Goal: Task Accomplishment & Management: Complete application form

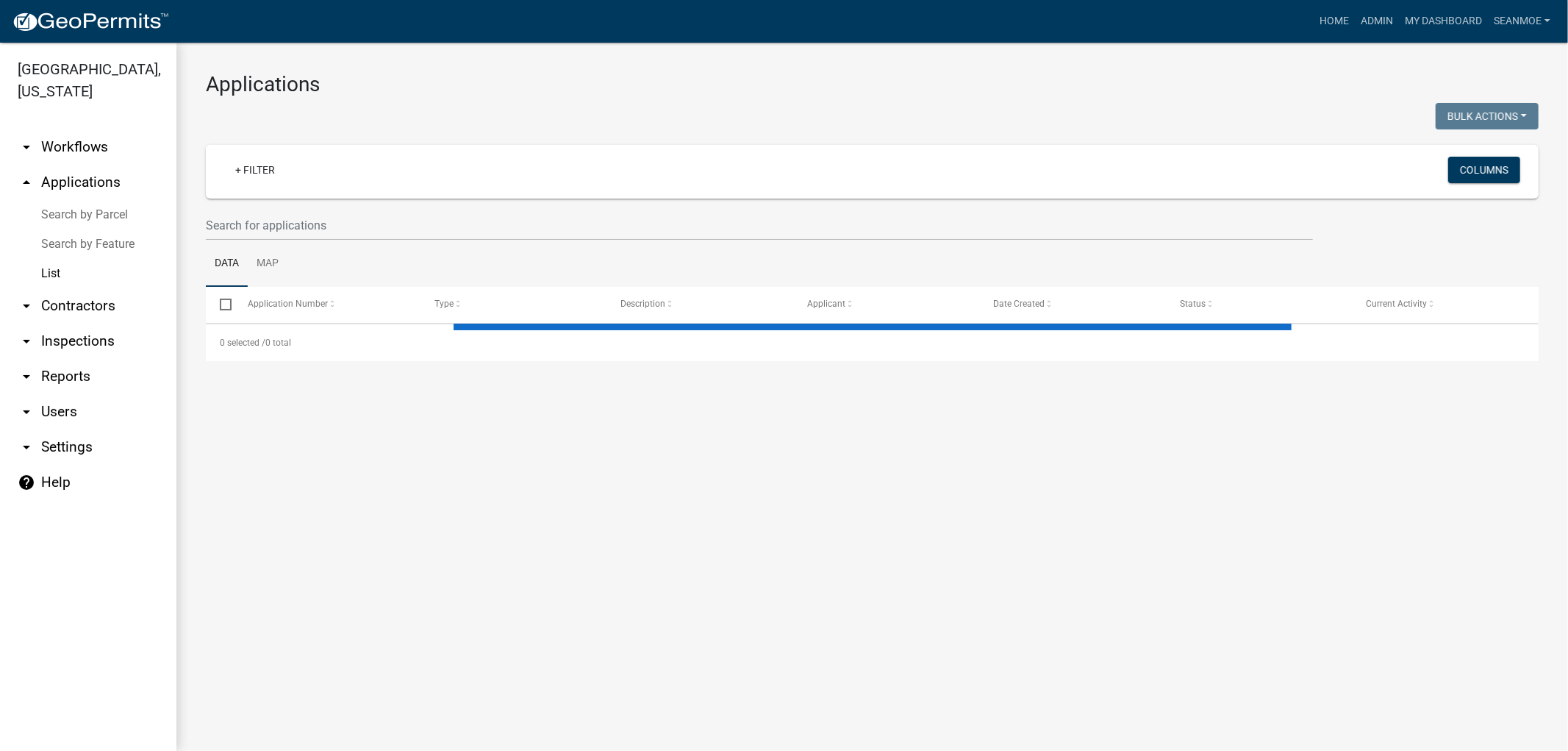
select select "1: 25"
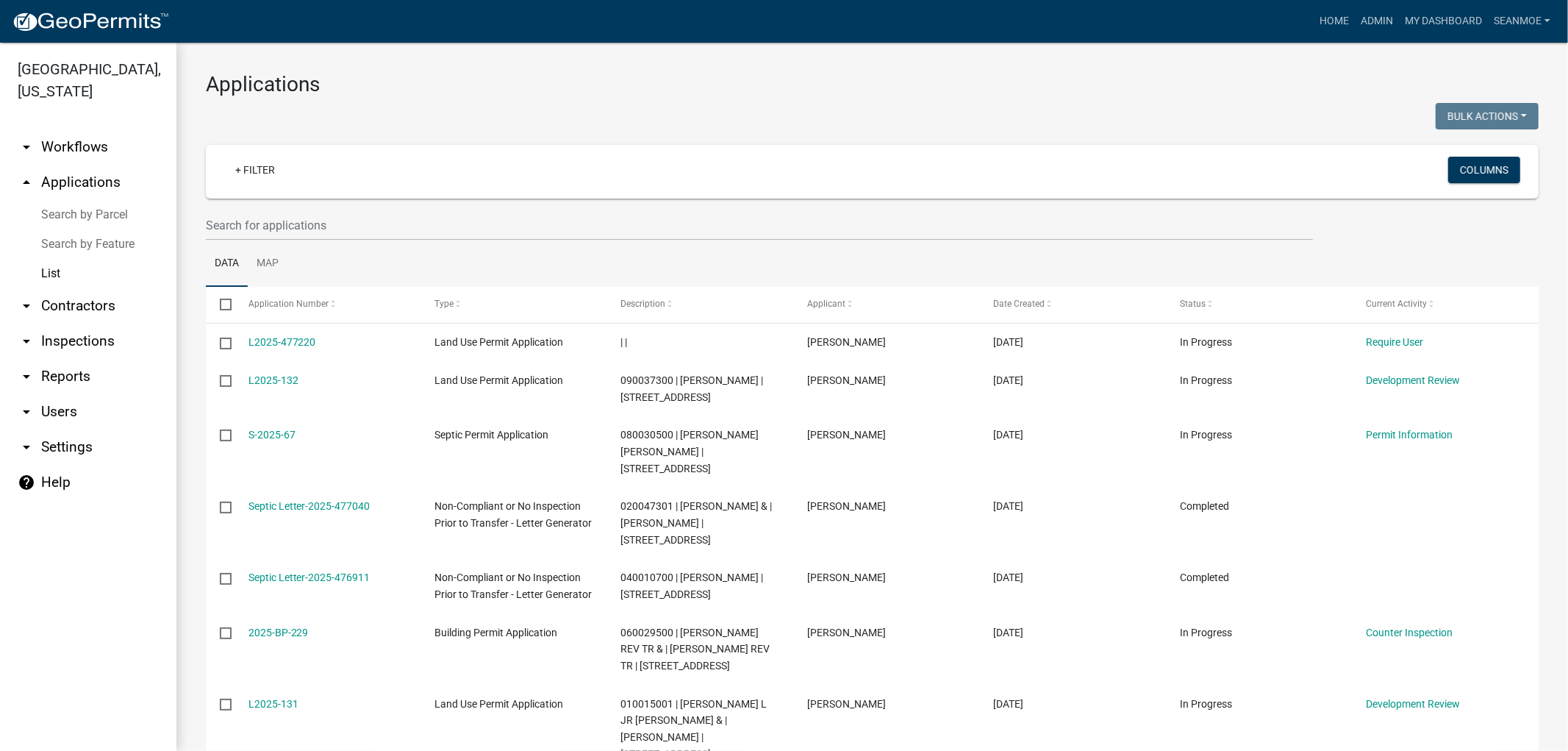
click at [79, 178] on link "arrow_drop_up Applications" at bounding box center [88, 182] width 177 height 35
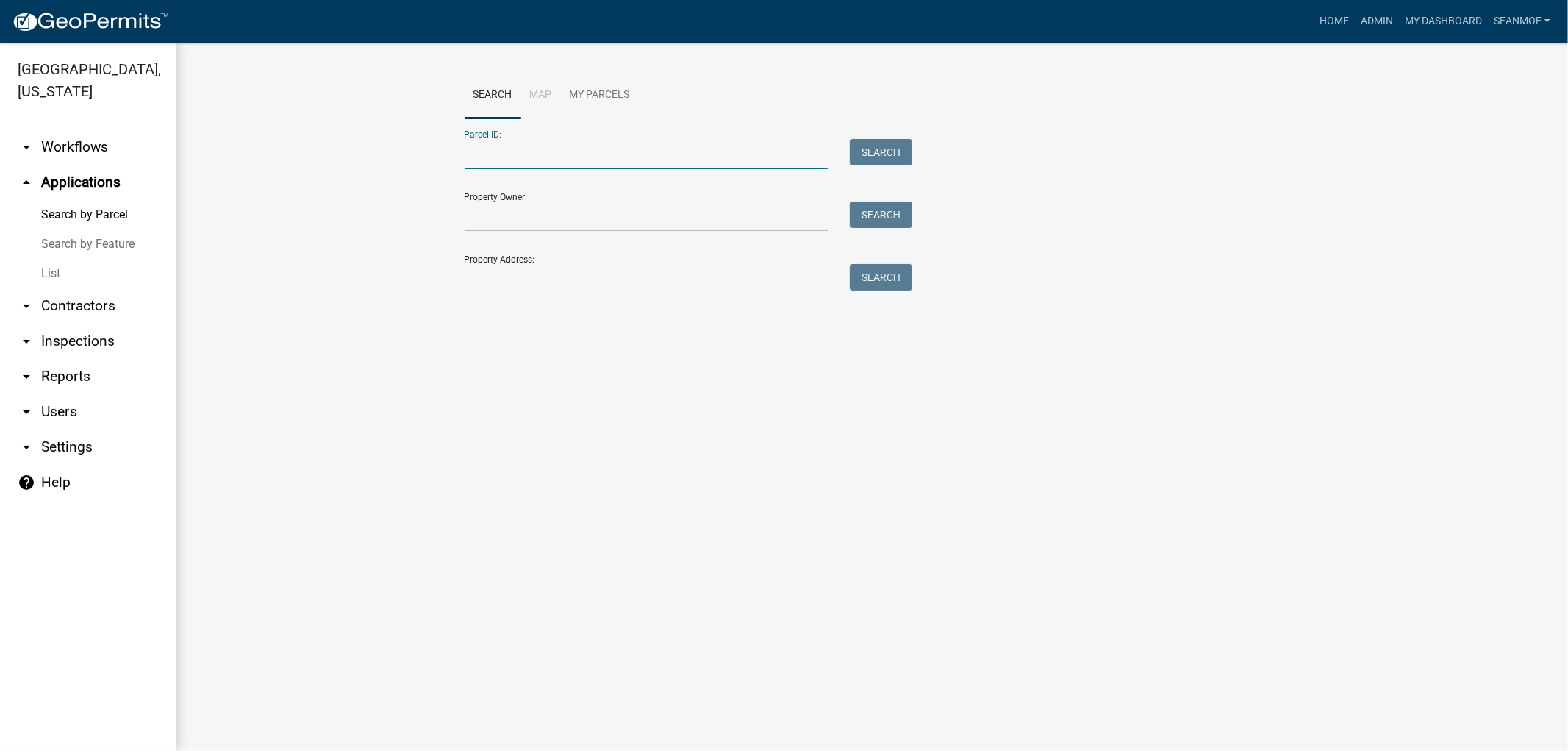
paste input "060027901"
type input "060027901"
click at [888, 145] on button "Search" at bounding box center [882, 152] width 63 height 27
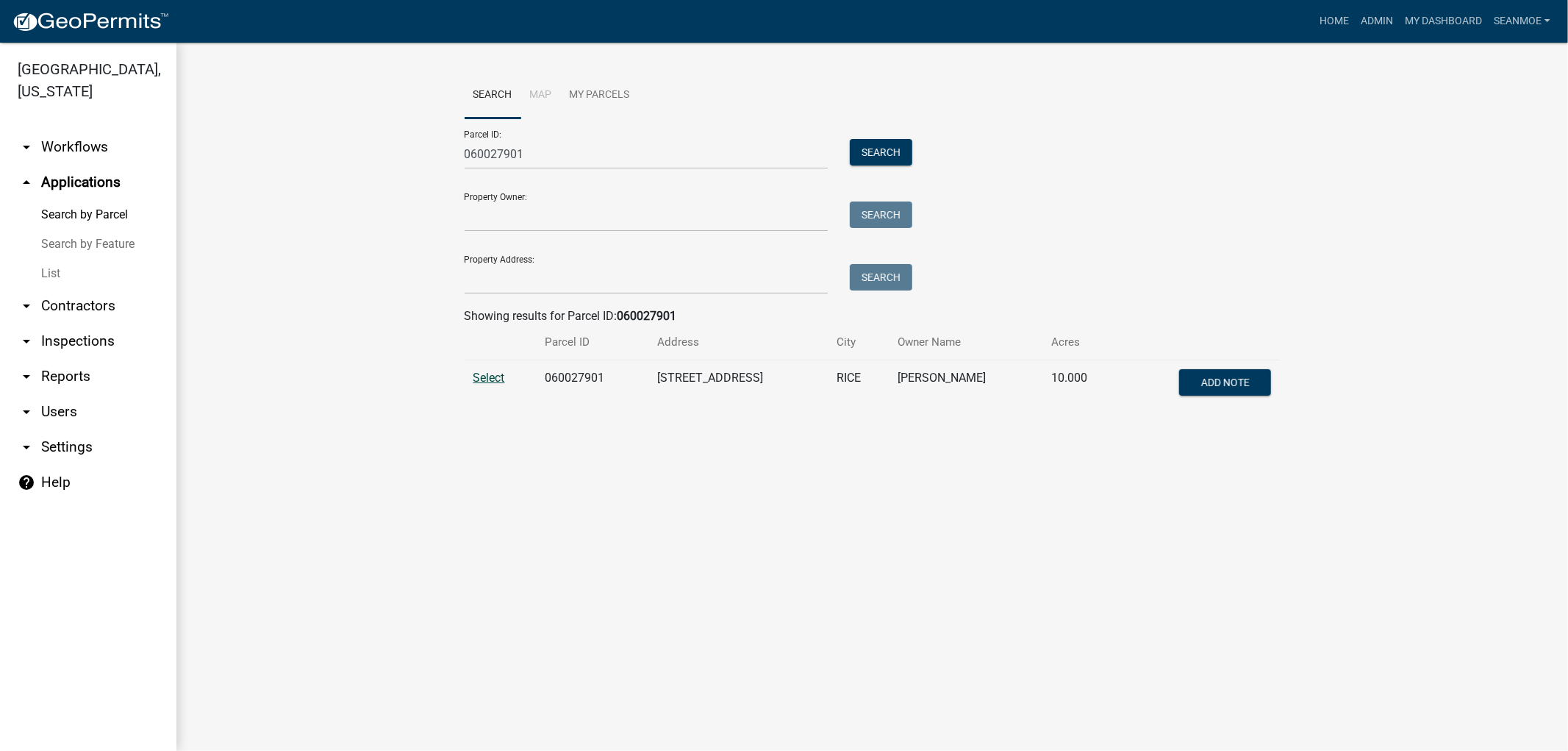
click at [497, 379] on span "Select" at bounding box center [489, 377] width 31 height 14
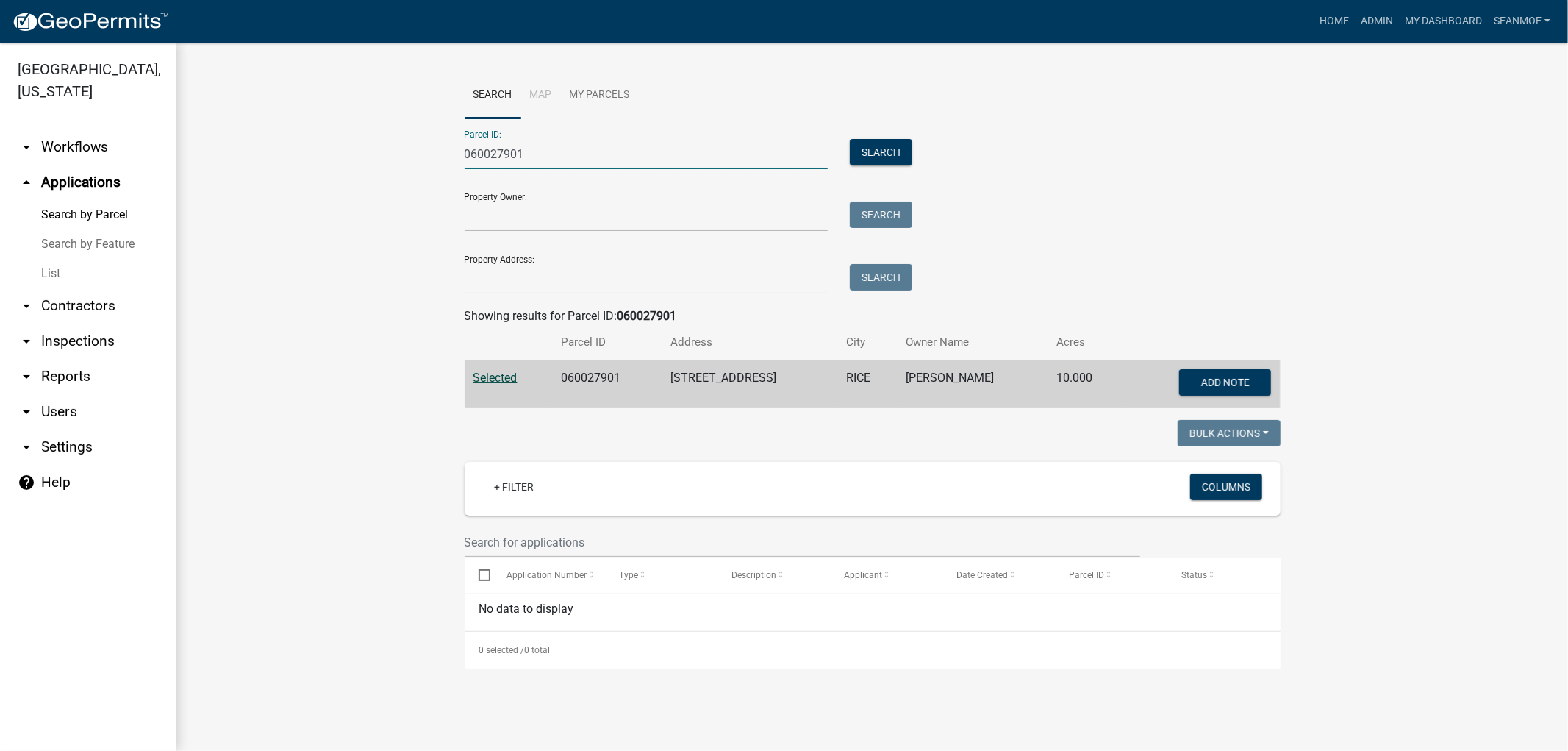
drag, startPoint x: 540, startPoint y: 158, endPoint x: 399, endPoint y: 135, distance: 142.9
click at [399, 135] on wm-workflow-application-search-view "Search Map My Parcels Parcel ID: 060027901 Search Property Owner: Search Proper…" at bounding box center [872, 370] width 1333 height 596
paste input "060027903"
type input "060027903"
click at [872, 152] on button "Search" at bounding box center [882, 152] width 63 height 27
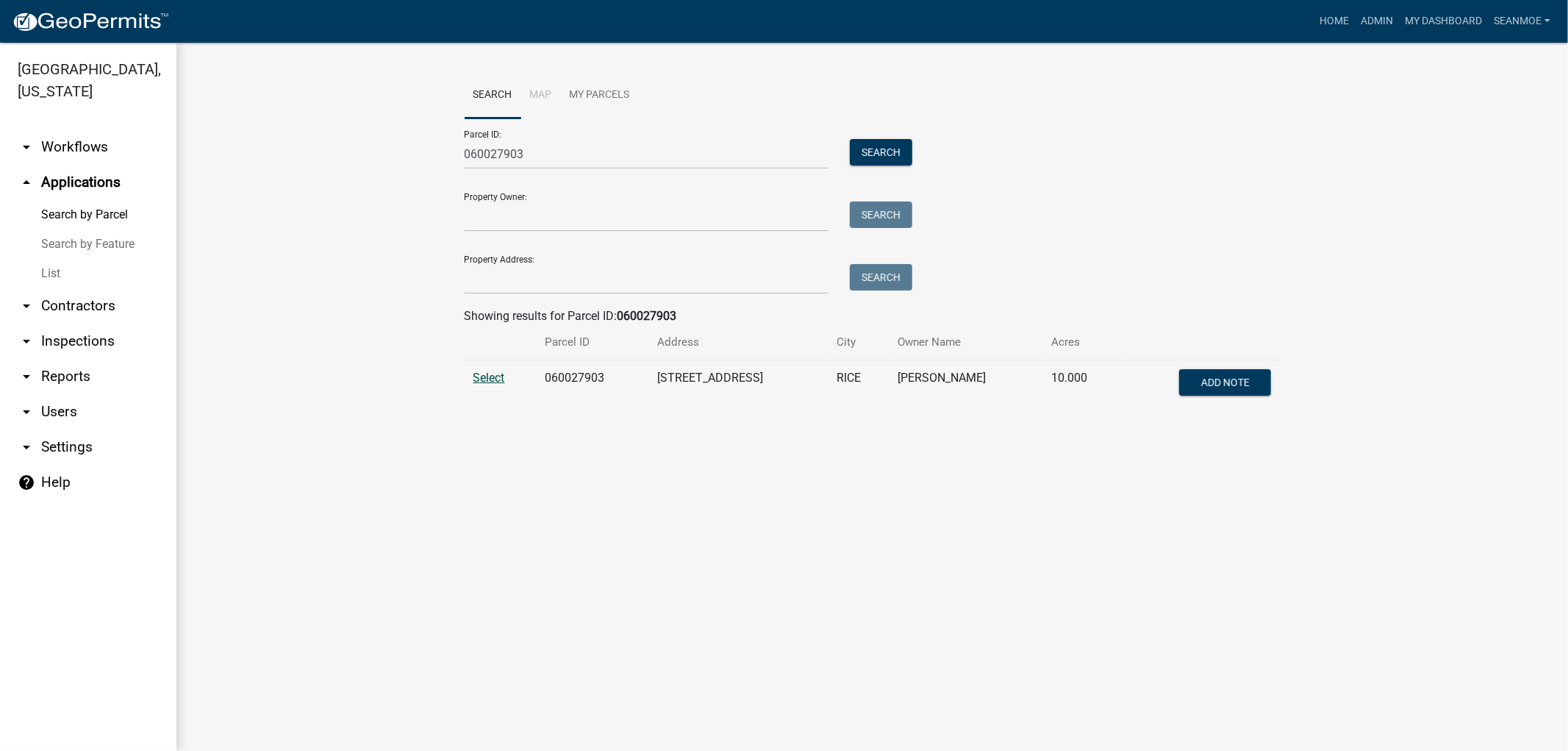
click at [497, 381] on span "Select" at bounding box center [489, 377] width 31 height 14
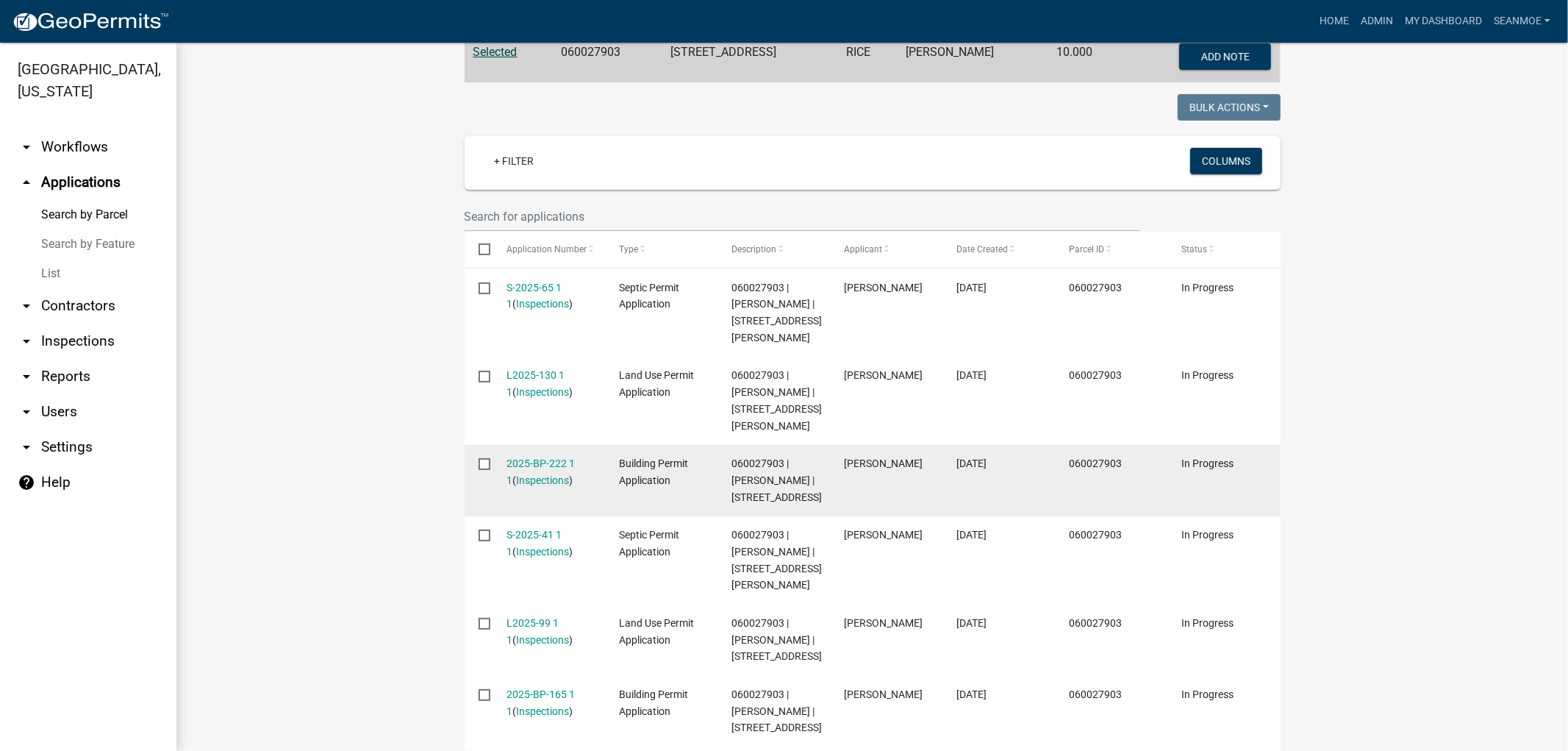
scroll to position [327, 0]
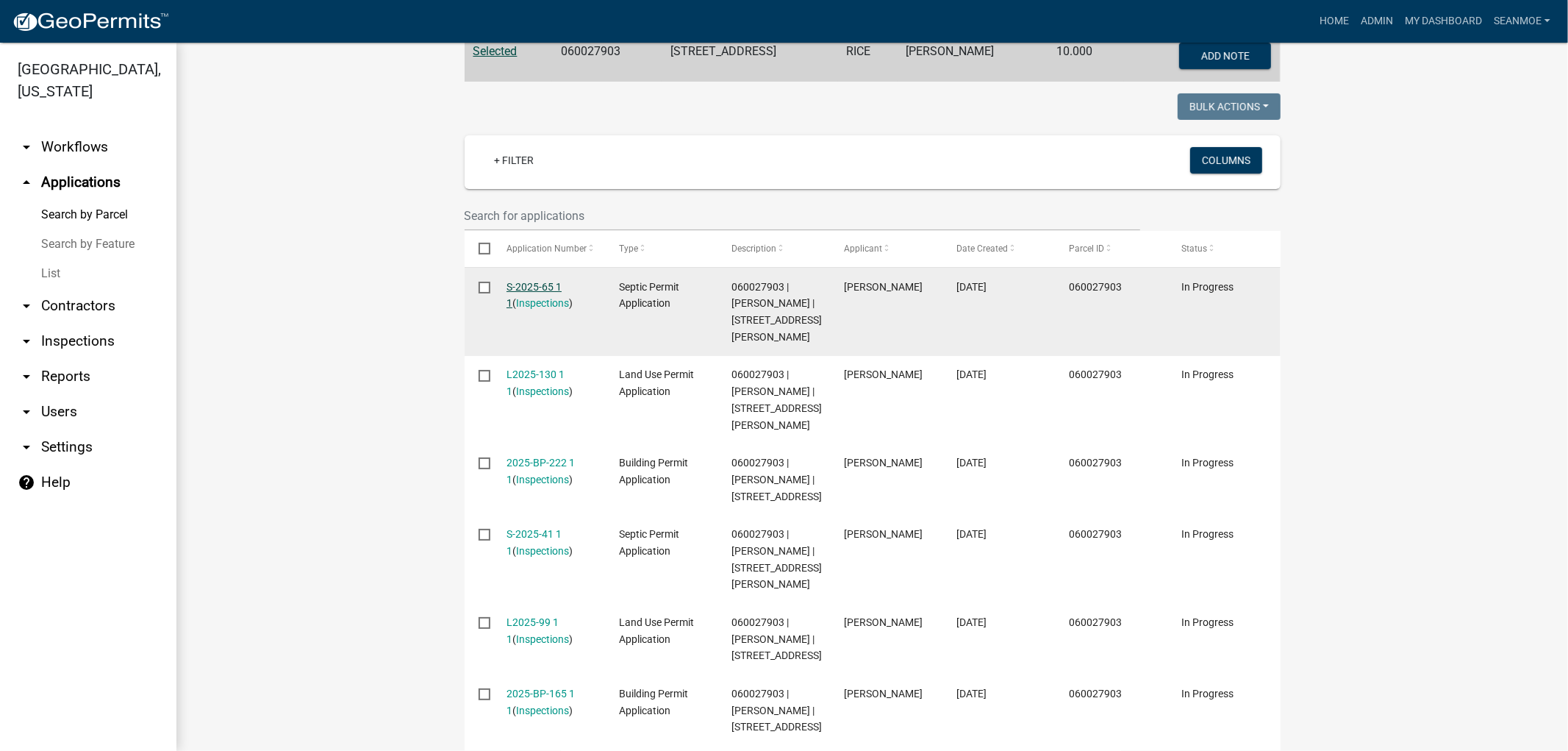
click at [536, 288] on link "S-2025-65 1 1" at bounding box center [534, 295] width 55 height 28
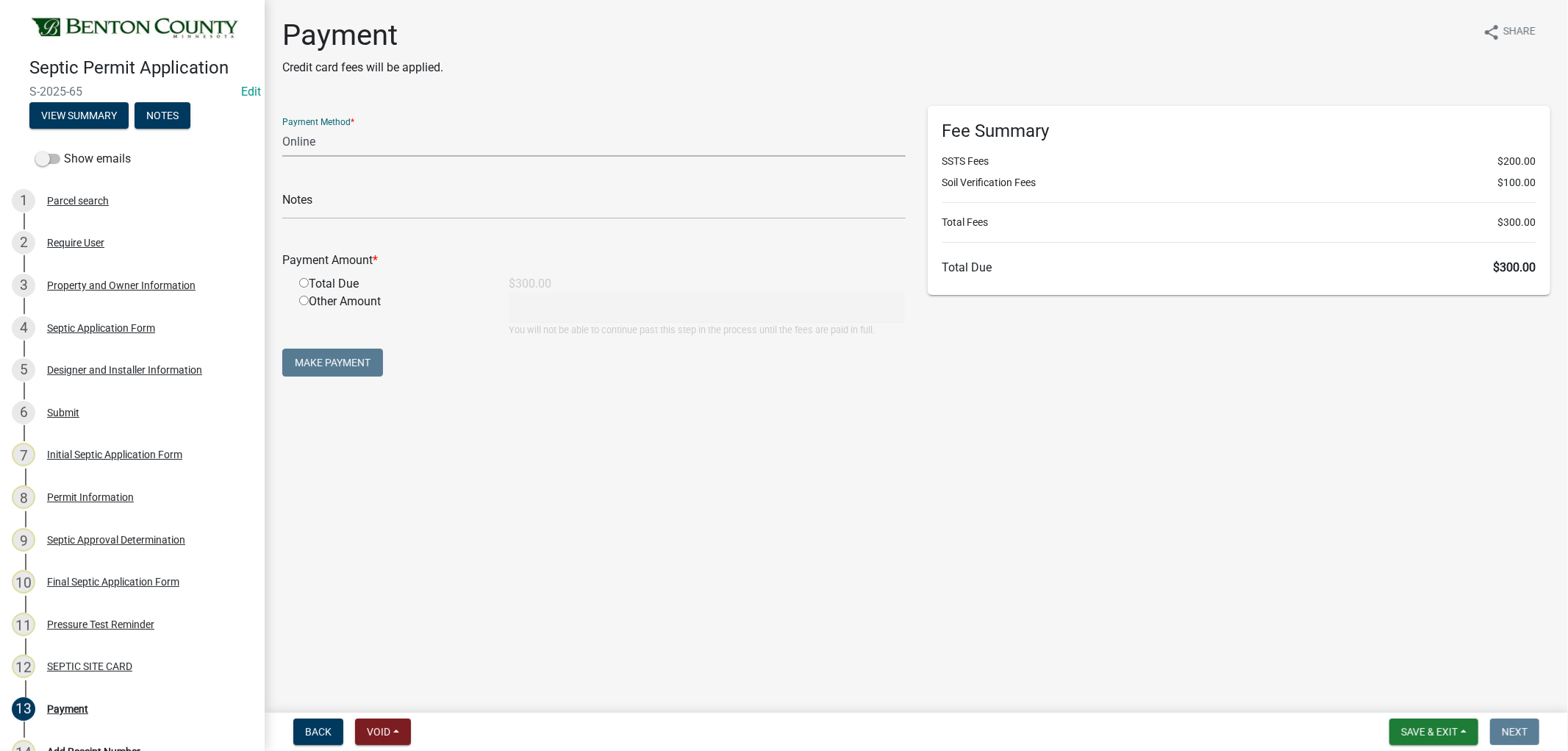
click at [376, 139] on select "Credit Card POS Check Cash Online" at bounding box center [594, 141] width 624 height 30
select select "1: 0"
click at [282, 126] on select "Credit Card POS Check Cash Online" at bounding box center [594, 141] width 624 height 30
click at [336, 211] on input "text" at bounding box center [594, 204] width 624 height 30
click at [123, 280] on div "Property and Owner Information" at bounding box center [121, 285] width 148 height 10
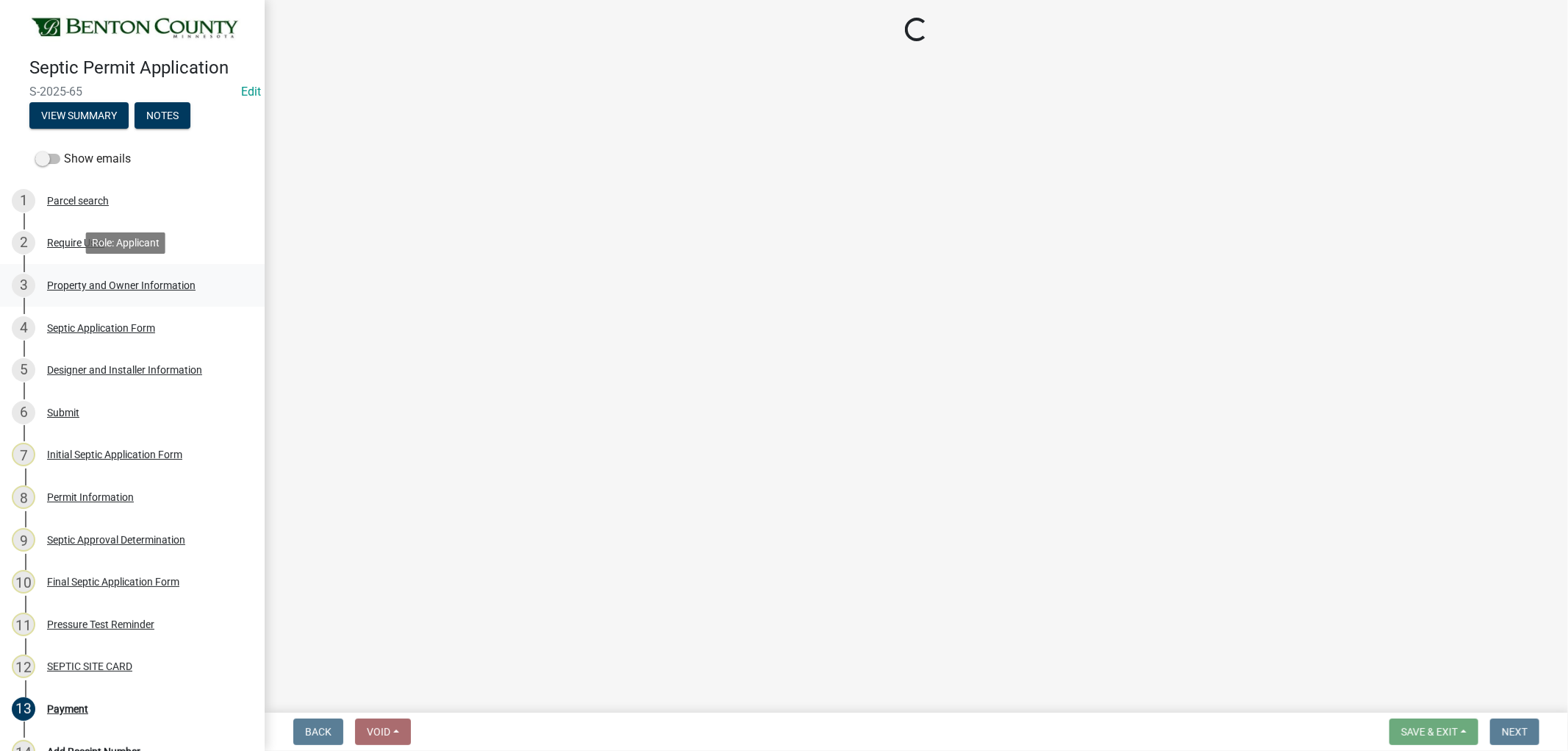
select select "3dace726-2193-4b77-872b-2fbbc186c502"
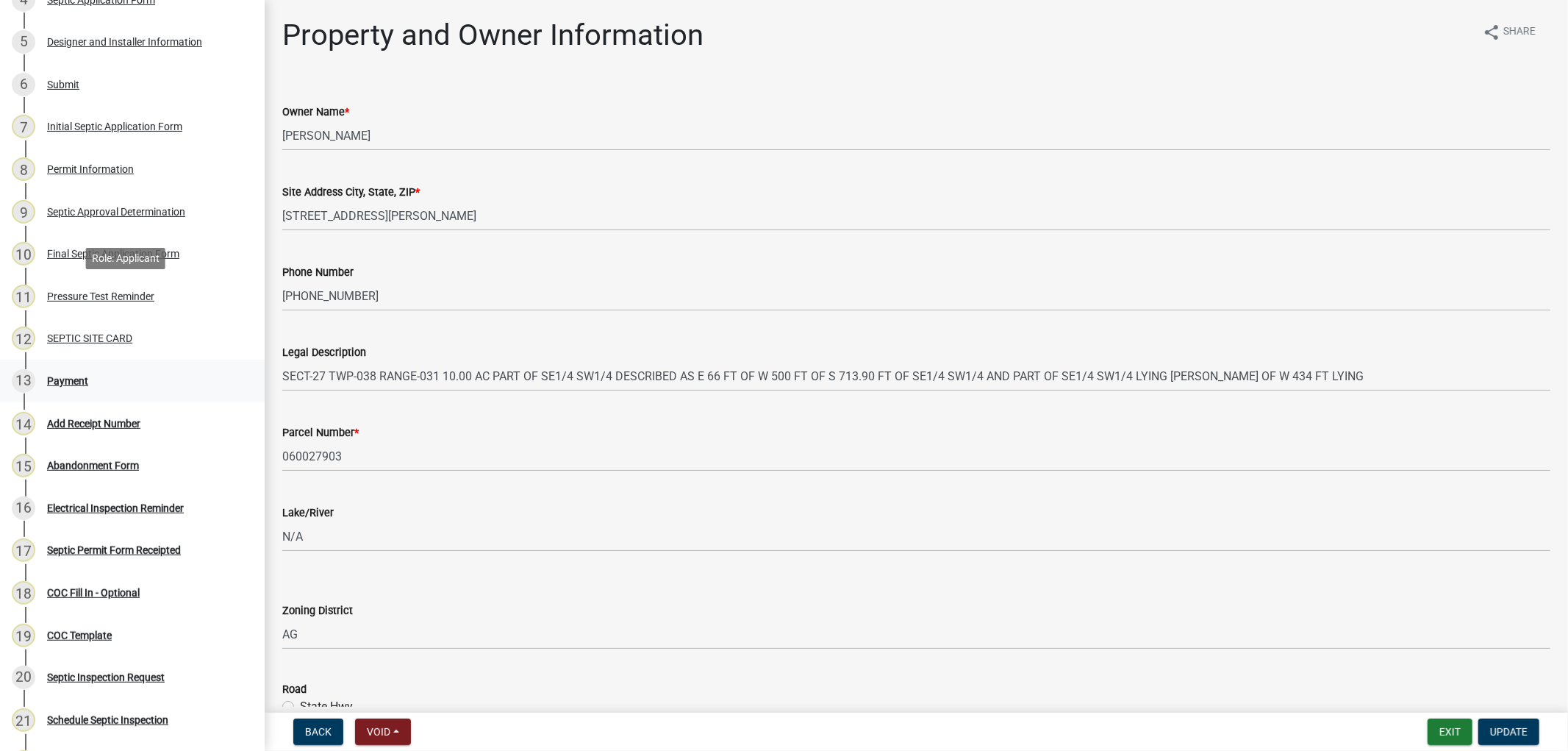
scroll to position [408, 0]
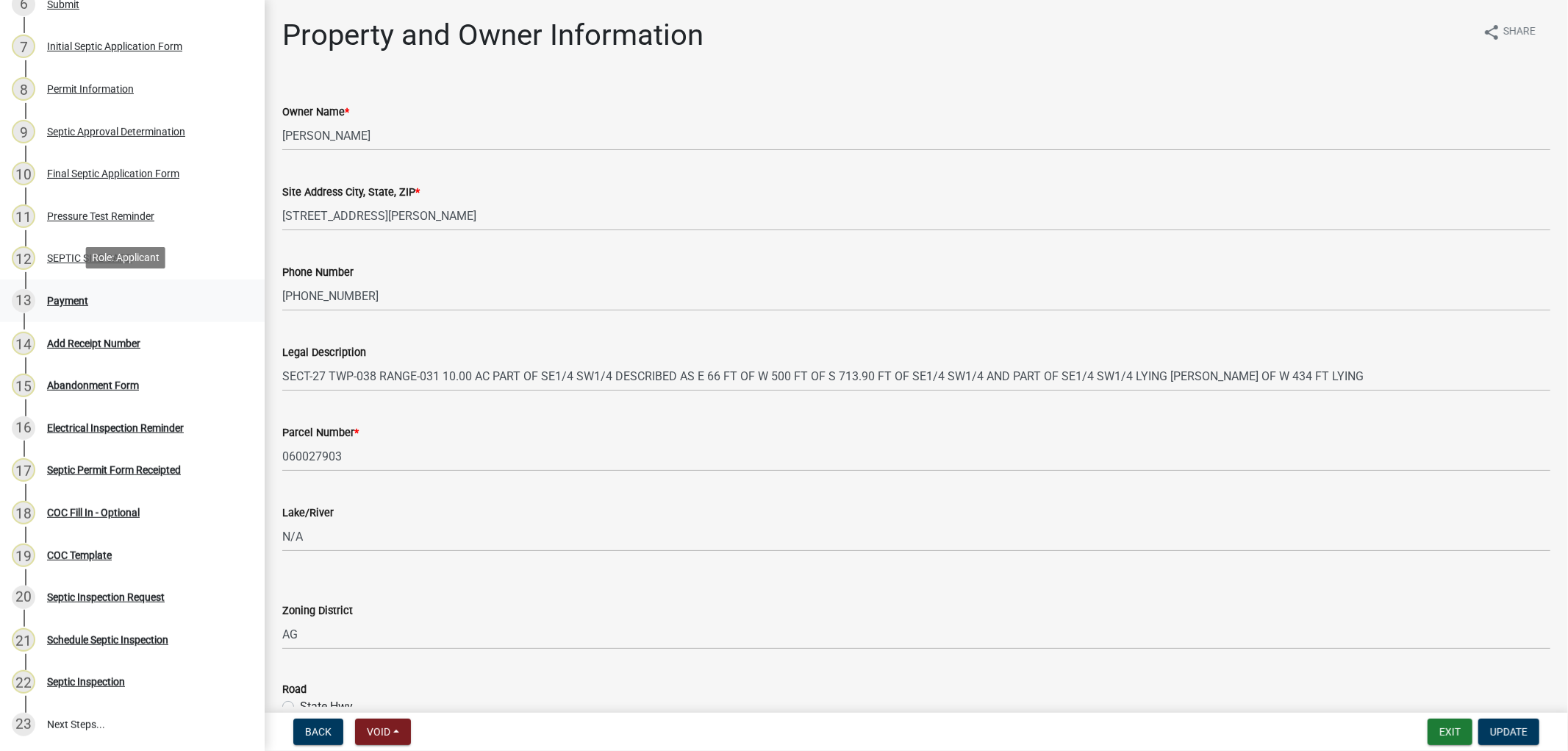
click at [69, 296] on div "Payment" at bounding box center [67, 300] width 41 height 10
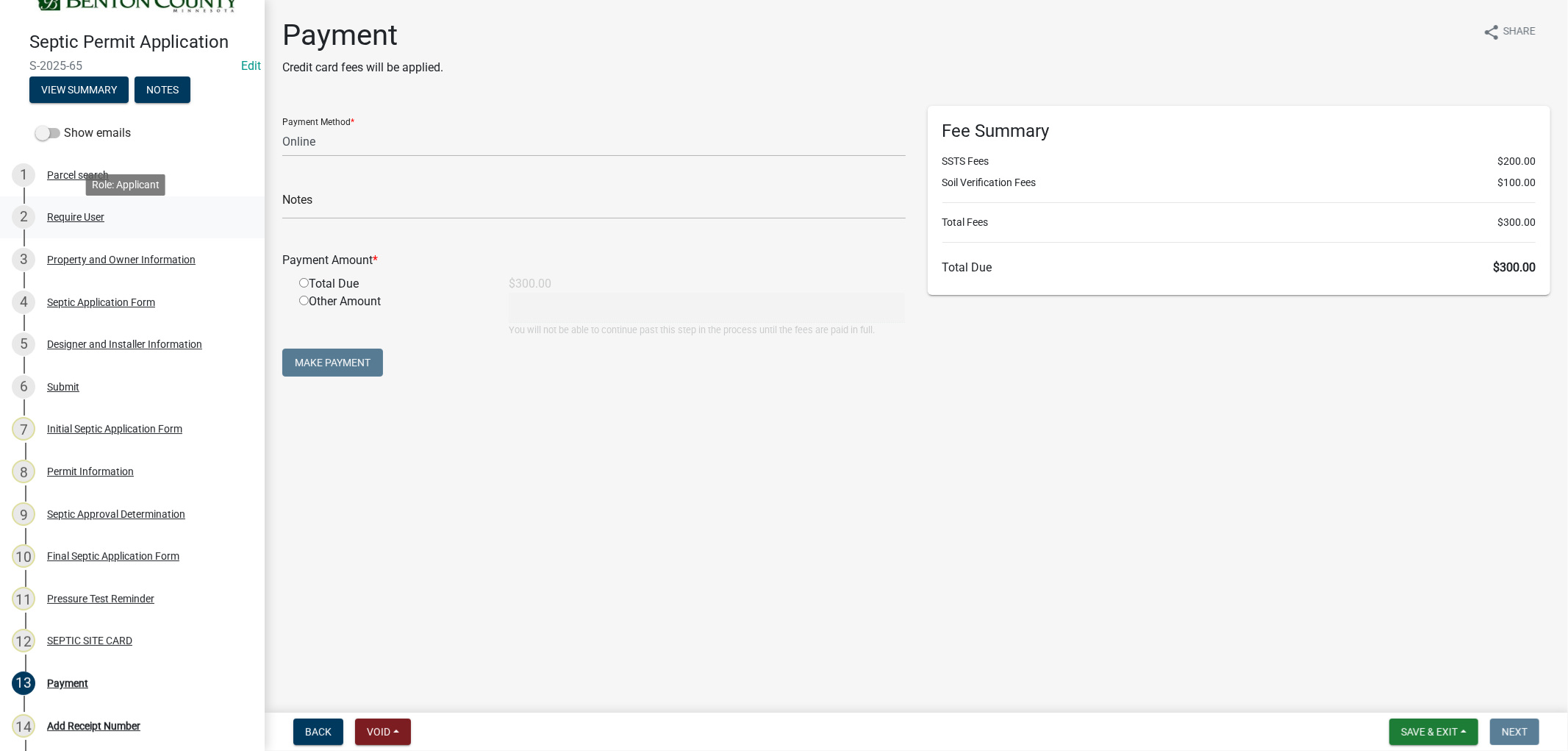
scroll to position [0, 0]
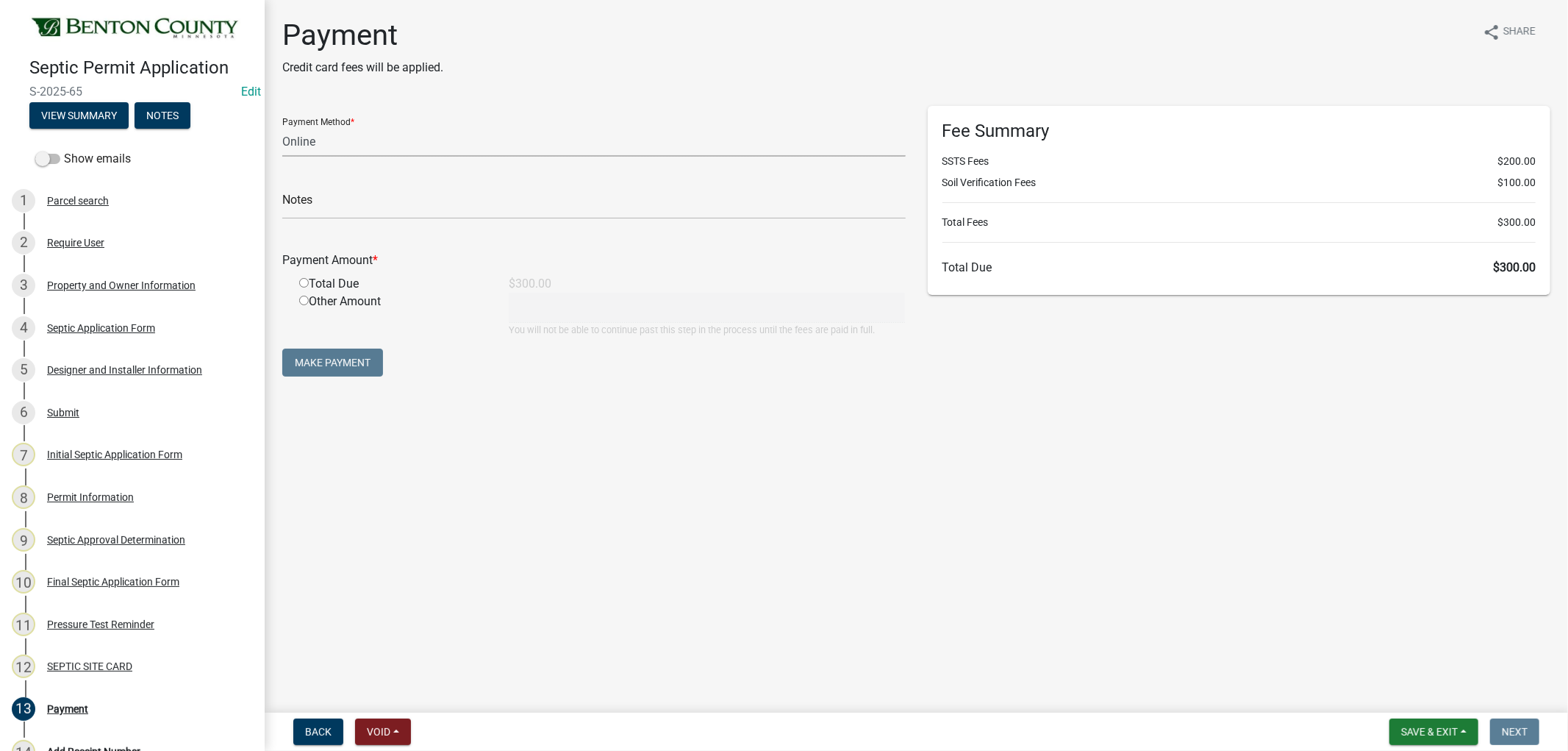
click at [415, 143] on select "Credit Card POS Check Cash Online" at bounding box center [594, 141] width 624 height 30
click at [282, 126] on select "Credit Card POS Check Cash Online" at bounding box center [594, 141] width 624 height 30
click at [339, 144] on select "Credit Card POS Check Cash Online" at bounding box center [594, 141] width 624 height 30
select select "1: 0"
click at [282, 126] on select "Credit Card POS Check Cash Online" at bounding box center [594, 141] width 624 height 30
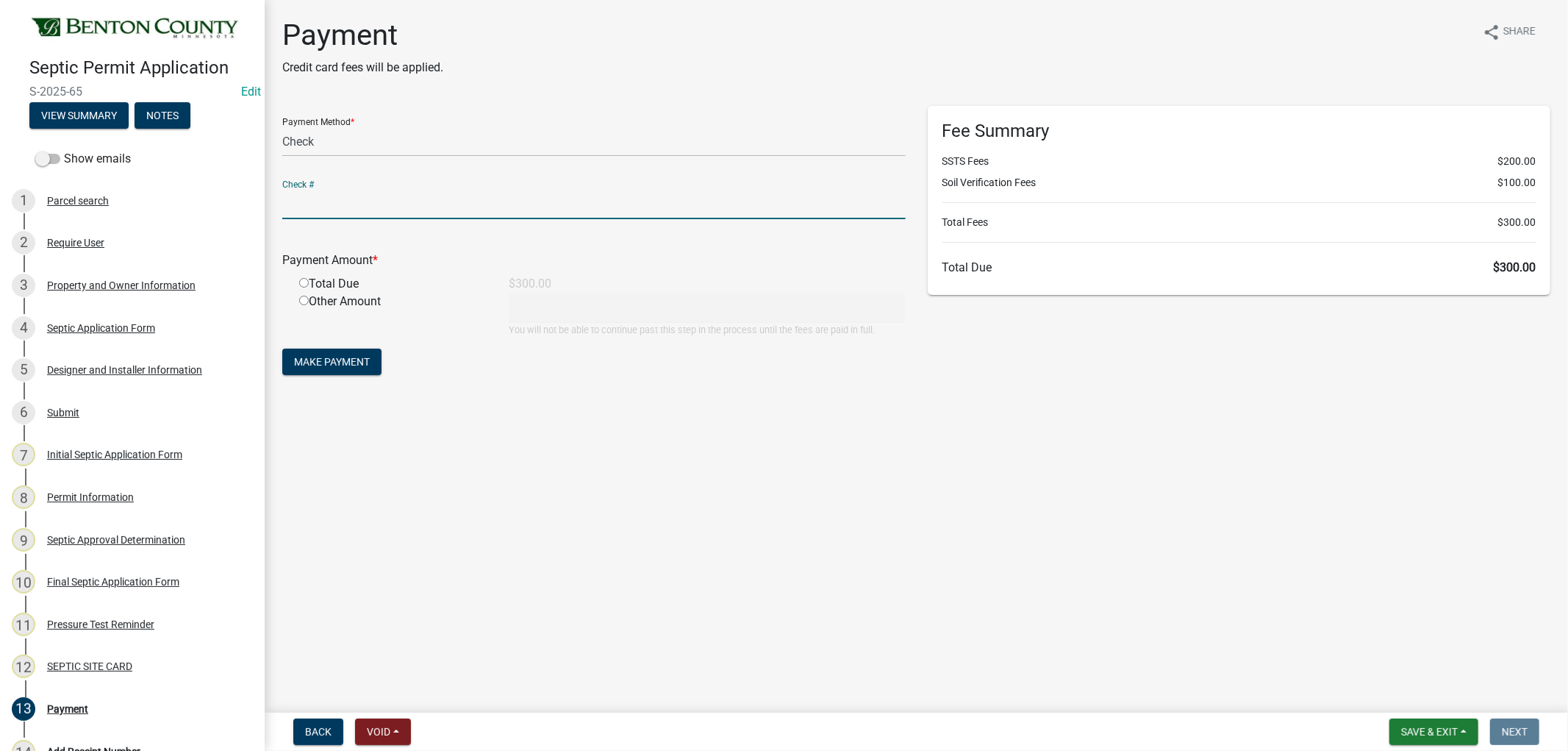
click at [325, 203] on input "text" at bounding box center [594, 204] width 624 height 30
click at [326, 192] on input "text" at bounding box center [594, 204] width 624 height 30
click at [328, 197] on input "text" at bounding box center [594, 204] width 624 height 30
type input "1051"
click at [305, 284] on input "radio" at bounding box center [304, 282] width 9 height 9
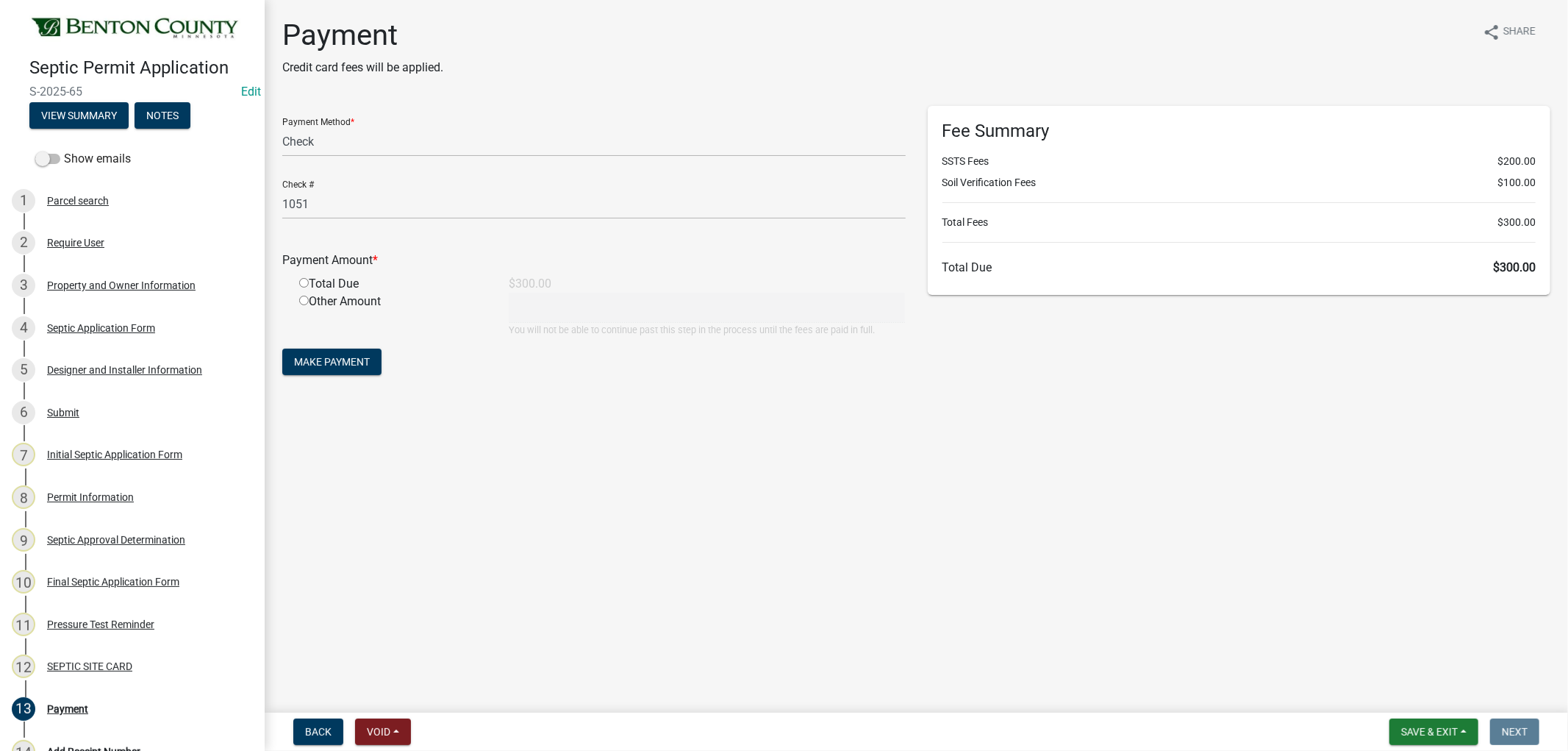
radio input "true"
type input "300"
click at [317, 356] on span "Make Payment" at bounding box center [331, 361] width 76 height 11
